Goal: Task Accomplishment & Management: Manage account settings

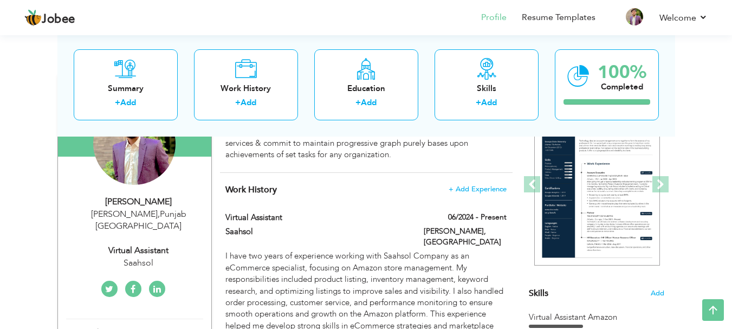
scroll to position [137, 0]
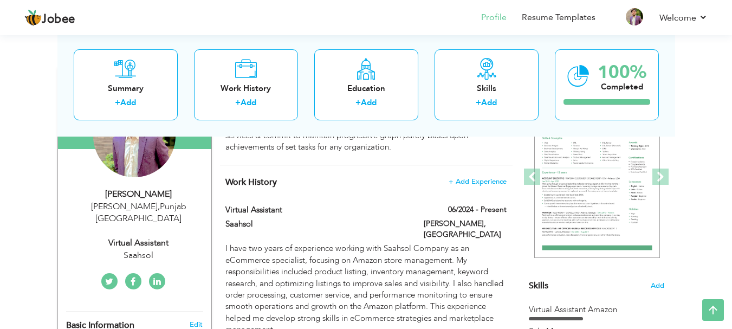
click at [155, 277] on icon at bounding box center [157, 281] width 8 height 9
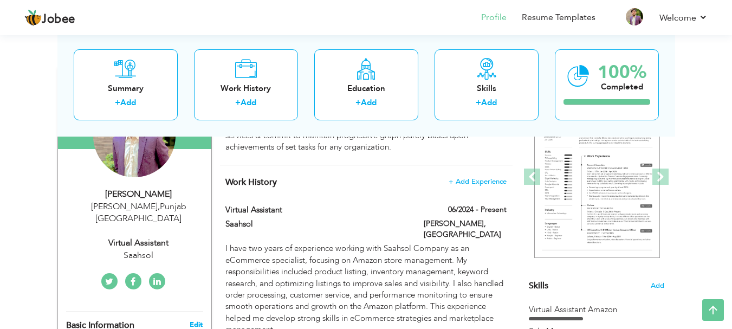
click at [194, 319] on link "Edit" at bounding box center [196, 324] width 13 height 10
type input "[DEMOGRAPHIC_DATA]"
type input "Afnan"
type input "03341210671"
select select "number:166"
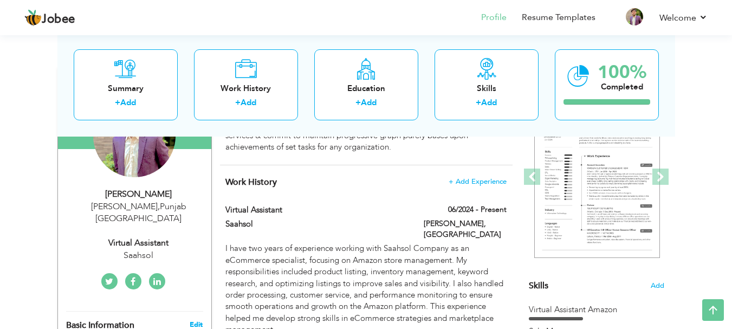
type input "[GEOGRAPHIC_DATA]"
type input "[PERSON_NAME]"
select select "number:8"
type input "Saahsol"
type input "Virtual Assistant"
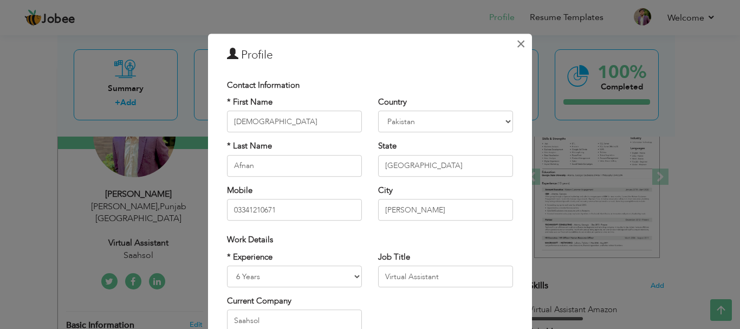
click at [518, 43] on span "×" at bounding box center [520, 43] width 9 height 19
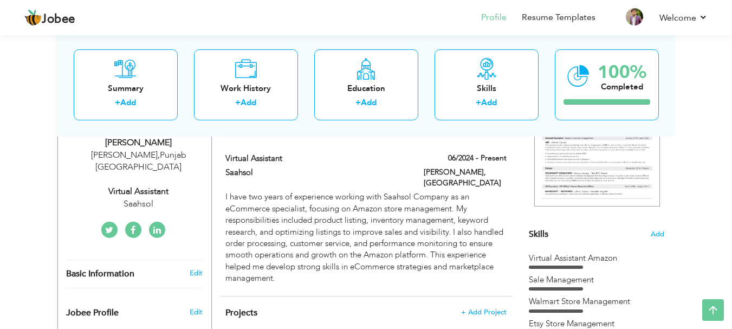
scroll to position [194, 0]
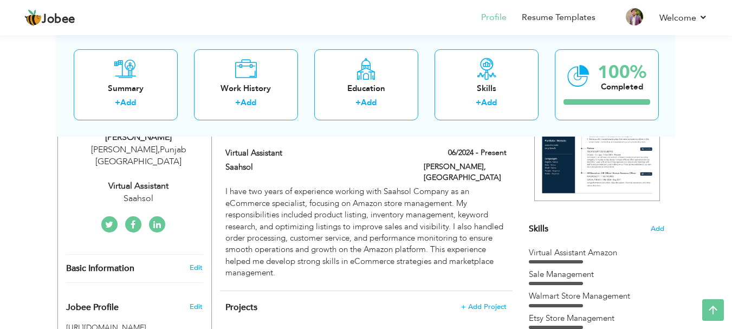
click at [144, 192] on div "Saahsol" at bounding box center [138, 198] width 145 height 12
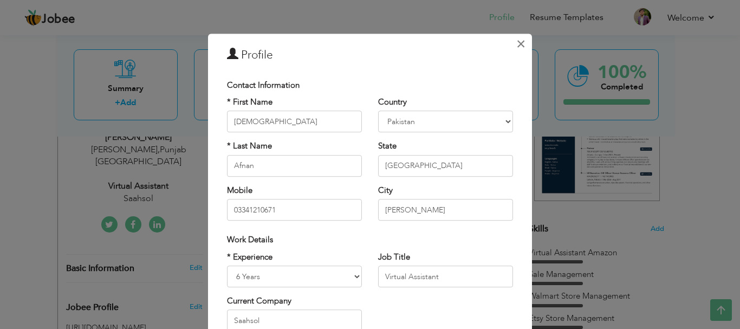
click at [517, 49] on span "×" at bounding box center [520, 43] width 9 height 19
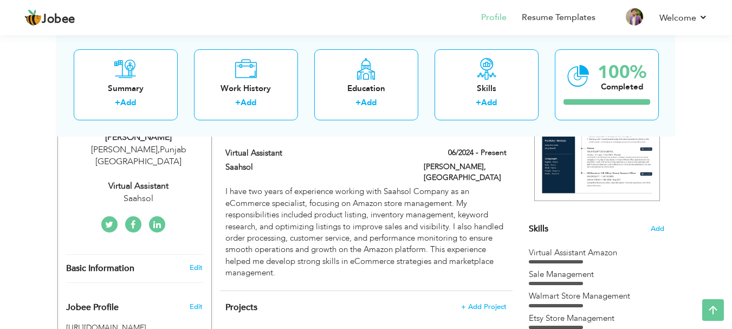
click at [129, 216] on link at bounding box center [133, 224] width 16 height 16
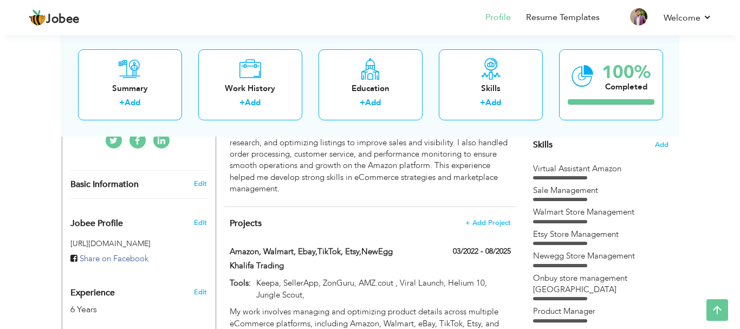
scroll to position [272, 0]
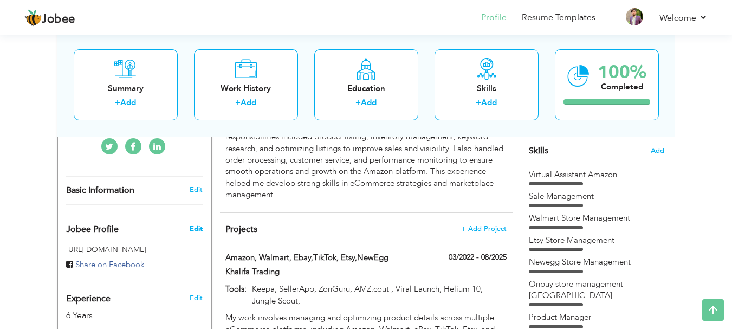
click at [197, 224] on span "Edit" at bounding box center [196, 229] width 13 height 10
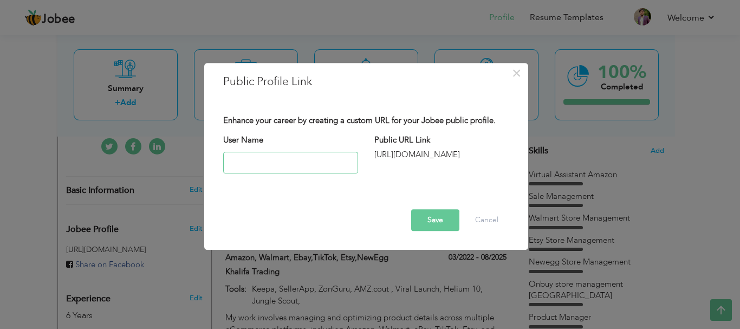
paste input "[URL][DOMAIN_NAME]"
type input "[URL][DOMAIN_NAME]"
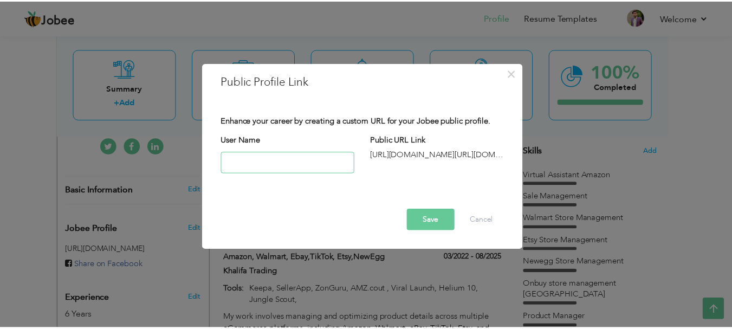
scroll to position [0, 0]
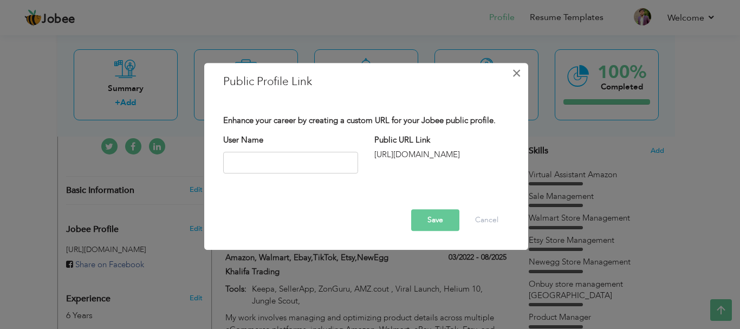
click at [516, 74] on span "×" at bounding box center [516, 72] width 9 height 19
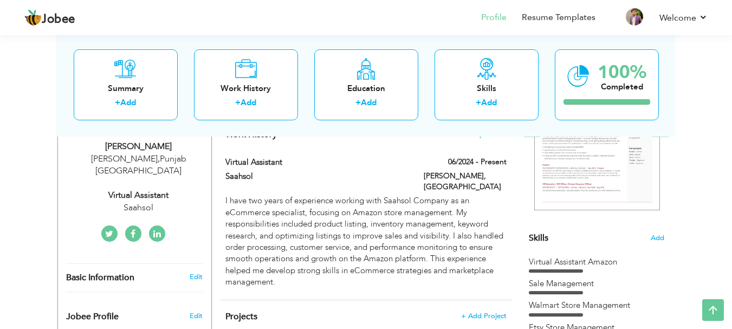
scroll to position [200, 0]
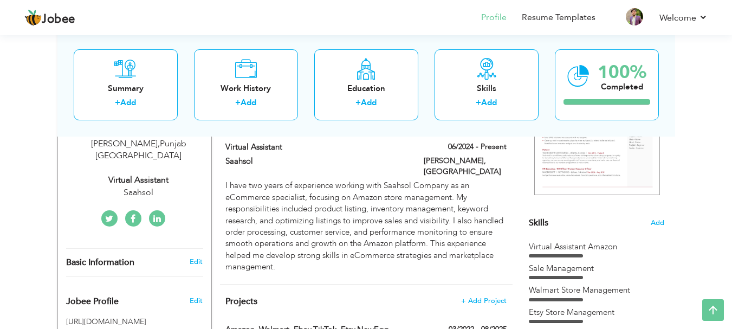
click at [154, 214] on icon at bounding box center [157, 218] width 8 height 9
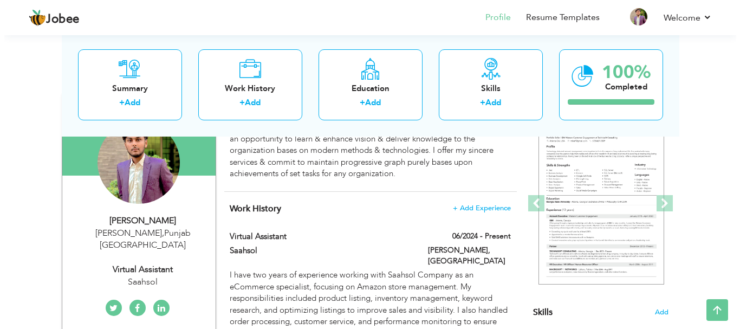
scroll to position [93, 0]
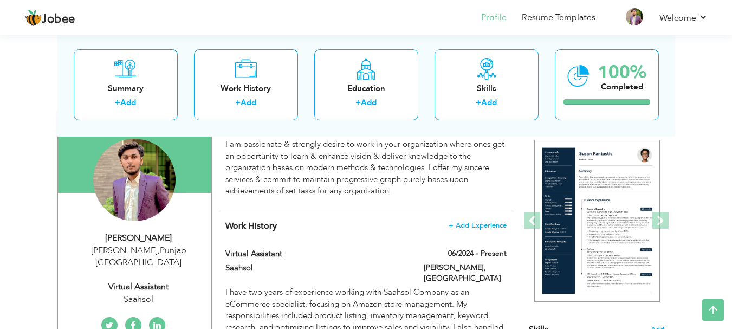
click at [174, 244] on div "[PERSON_NAME] , [GEOGRAPHIC_DATA] [GEOGRAPHIC_DATA]" at bounding box center [138, 256] width 145 height 25
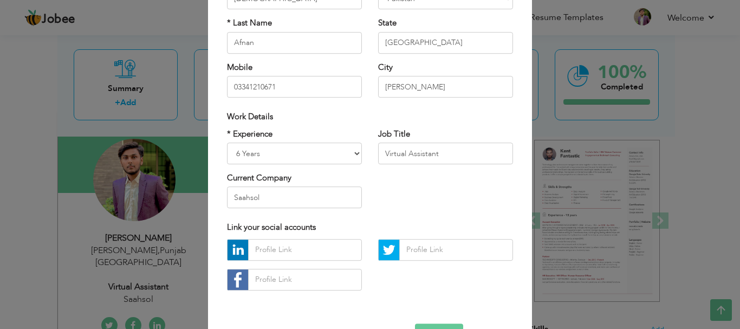
scroll to position [125, 0]
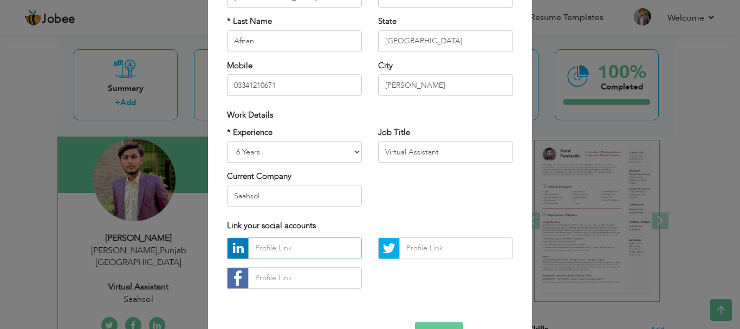
click at [310, 247] on input "text" at bounding box center [305, 248] width 114 height 22
paste input "[URL][DOMAIN_NAME][PERSON_NAME]"
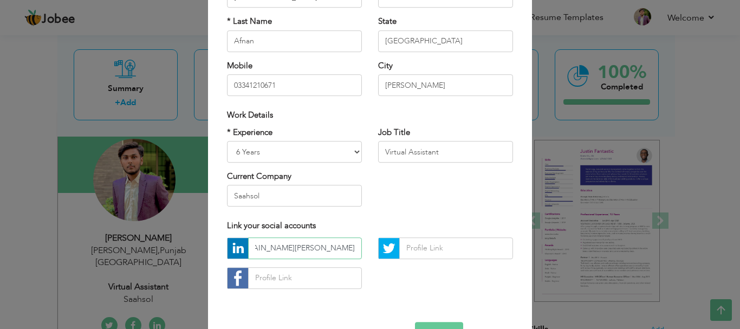
type input "[URL][DOMAIN_NAME][PERSON_NAME]"
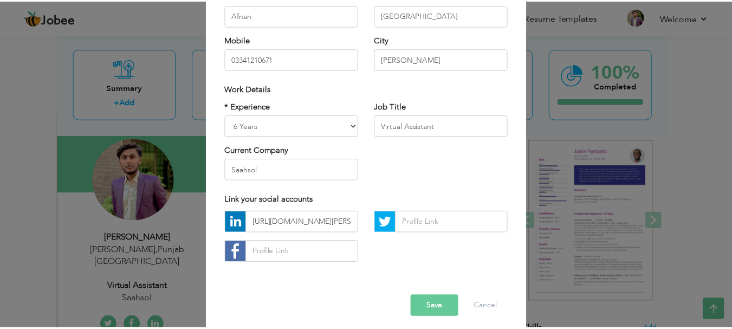
scroll to position [158, 0]
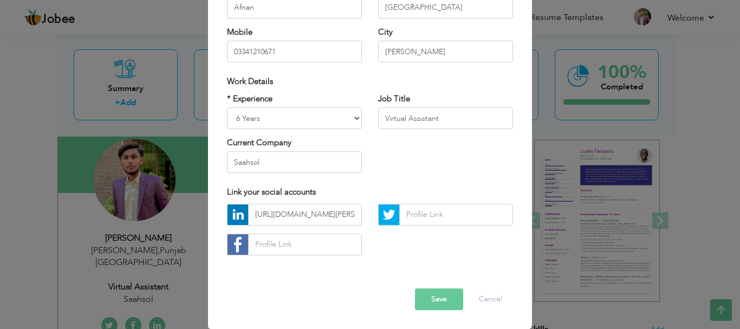
click at [434, 299] on button "Save" at bounding box center [439, 299] width 48 height 22
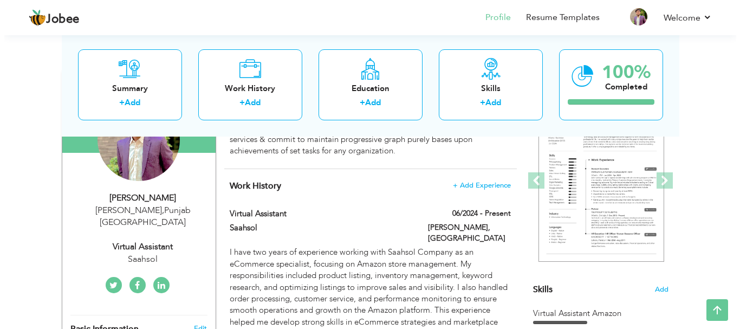
scroll to position [135, 0]
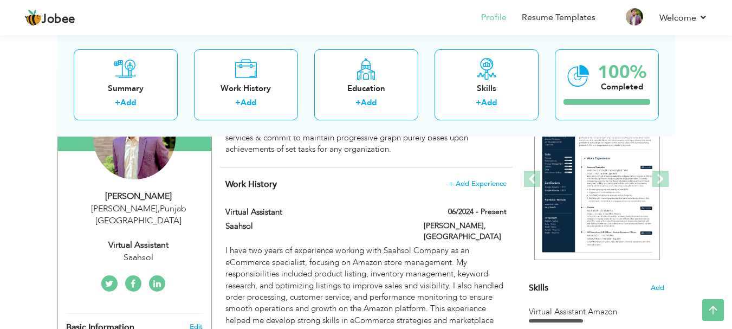
click at [187, 158] on div "Change Remove" at bounding box center [134, 143] width 137 height 93
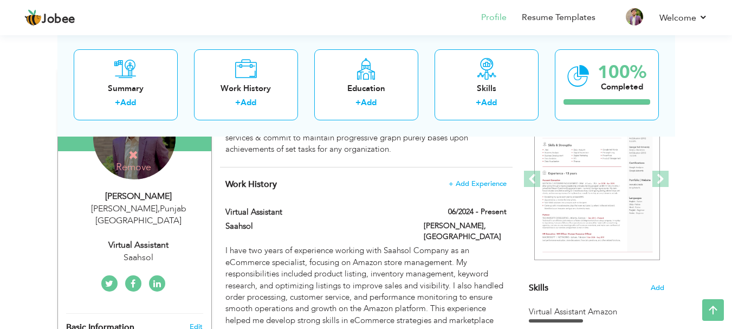
click at [185, 195] on div "[PERSON_NAME]" at bounding box center [138, 196] width 145 height 12
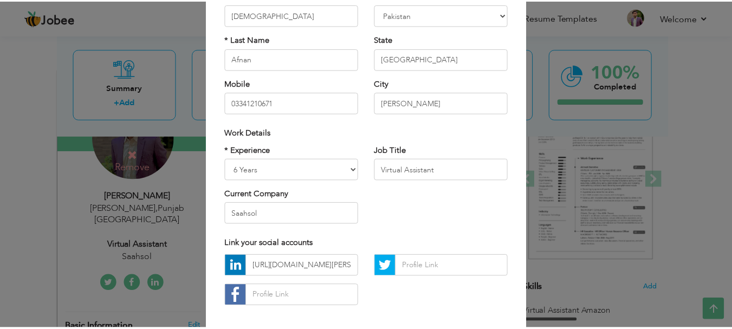
scroll to position [121, 0]
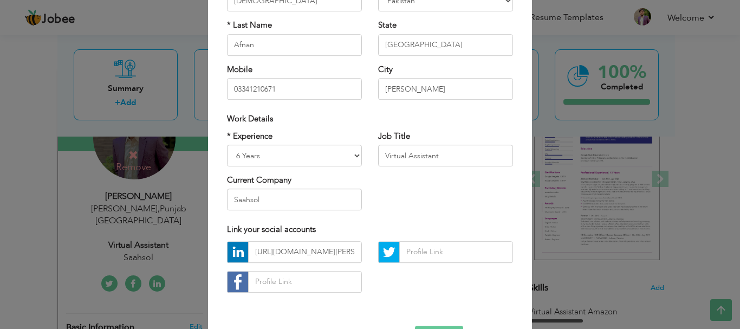
click at [175, 228] on div "× Profile Contact Information * First Name [DEMOGRAPHIC_DATA] * Last Name [GEOG…" at bounding box center [370, 164] width 740 height 329
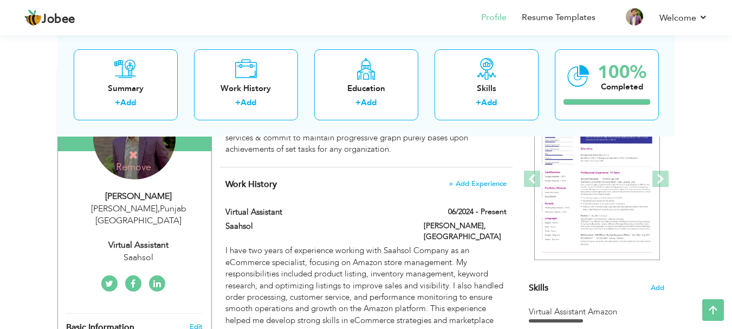
click at [110, 279] on icon at bounding box center [109, 283] width 8 height 9
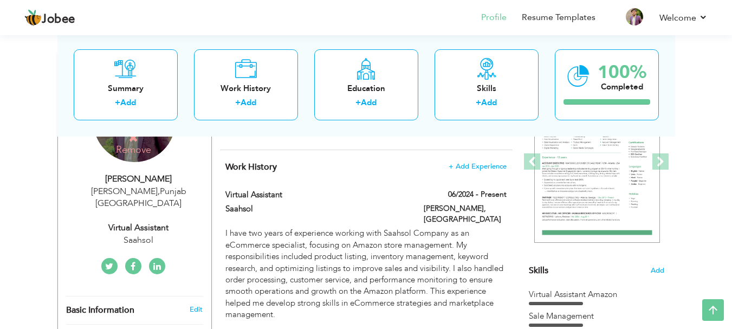
scroll to position [131, 0]
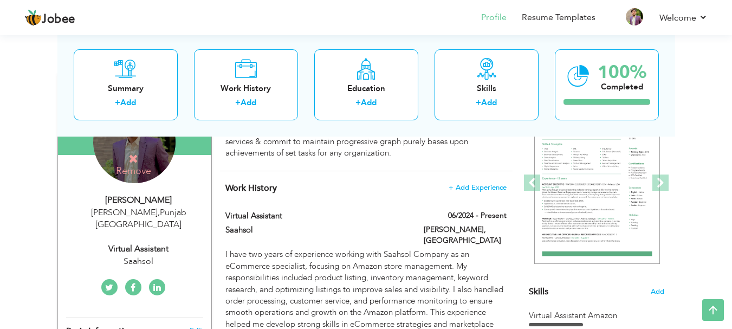
click at [184, 177] on div "Change Remove" at bounding box center [134, 147] width 137 height 93
click at [185, 181] on div "Change Remove" at bounding box center [134, 147] width 137 height 93
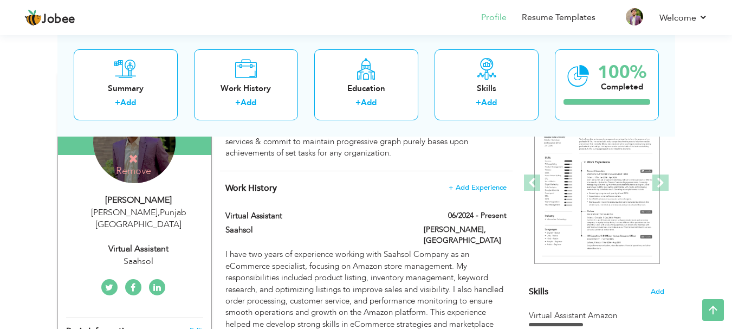
click at [185, 162] on div "Change Remove" at bounding box center [134, 147] width 137 height 93
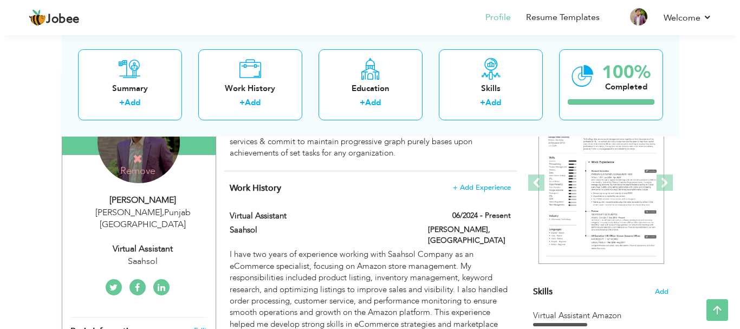
scroll to position [89, 0]
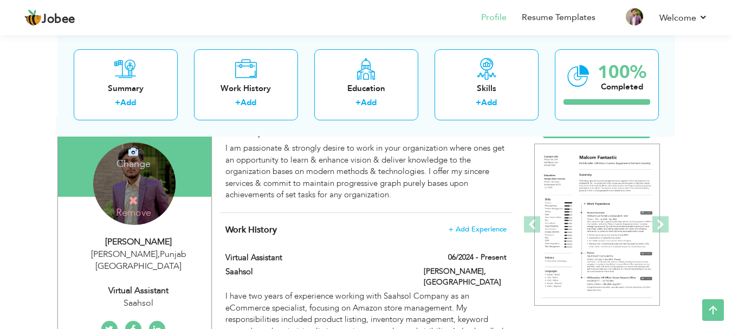
click at [305, 133] on div "Summary + Add Work History + Add Education + Add Skills + Add 100% Completed" at bounding box center [365, 83] width 617 height 103
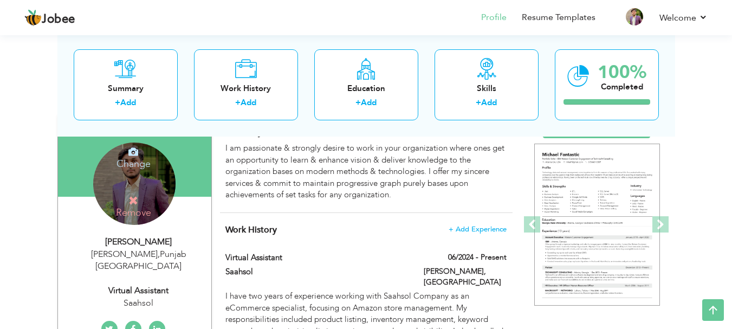
click at [289, 128] on div "Summary + Add Work History + Add Education + Add Skills + Add 100% Completed" at bounding box center [365, 83] width 617 height 103
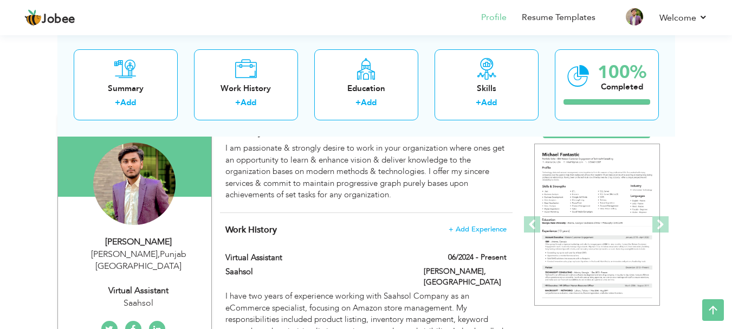
click at [193, 266] on div "[PERSON_NAME] [GEOGRAPHIC_DATA] , [GEOGRAPHIC_DATA] [GEOGRAPHIC_DATA] Virtual A…" at bounding box center [134, 273] width 153 height 74
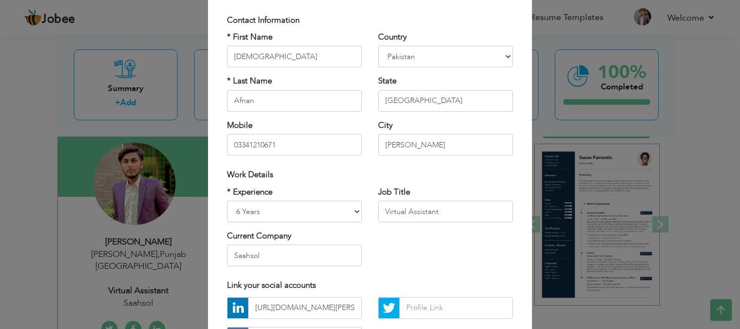
scroll to position [136, 0]
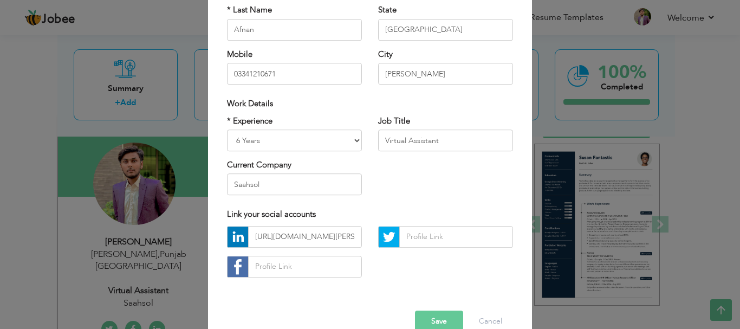
click at [248, 238] on img at bounding box center [237, 236] width 21 height 21
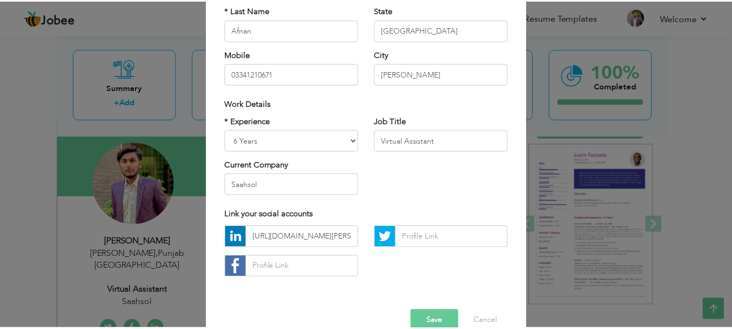
scroll to position [158, 0]
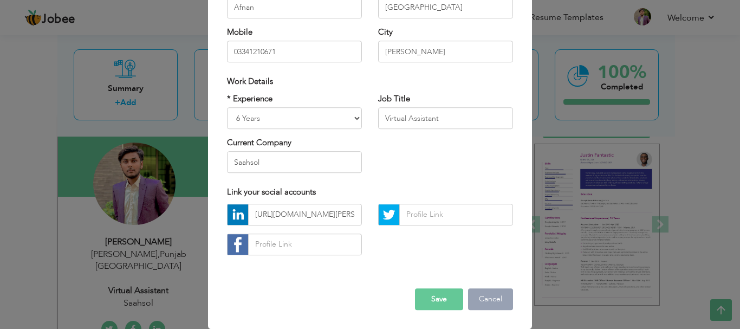
click at [480, 302] on button "Cancel" at bounding box center [490, 299] width 45 height 22
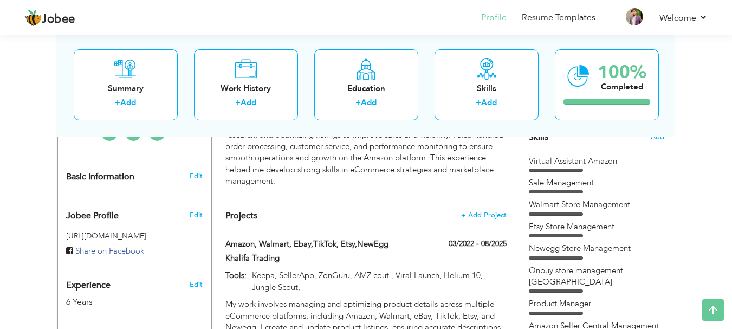
scroll to position [0, 0]
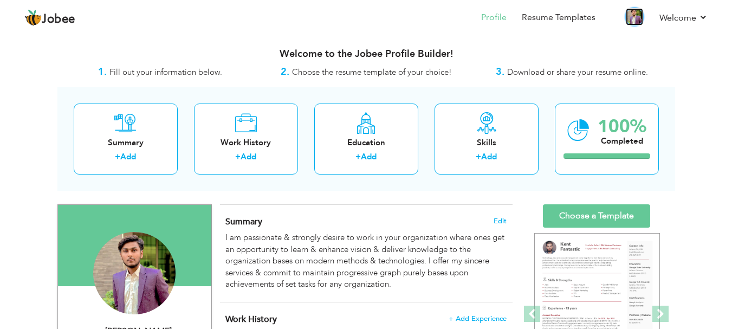
click at [638, 15] on img at bounding box center [633, 16] width 17 height 17
